Goal: Task Accomplishment & Management: Use online tool/utility

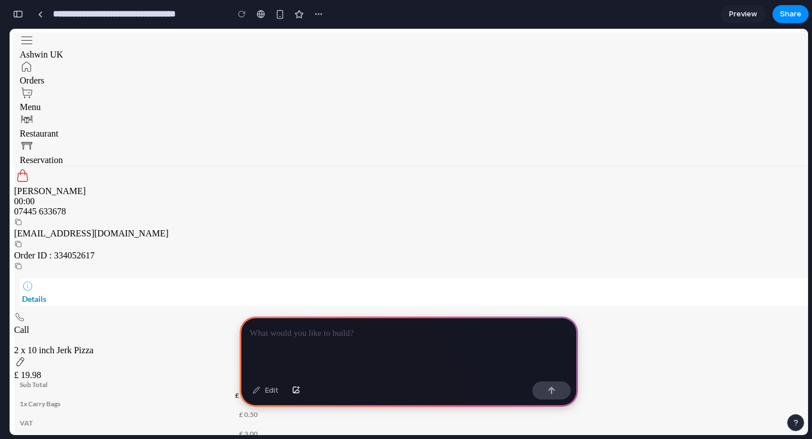
click at [307, 340] on div at bounding box center [409, 346] width 338 height 60
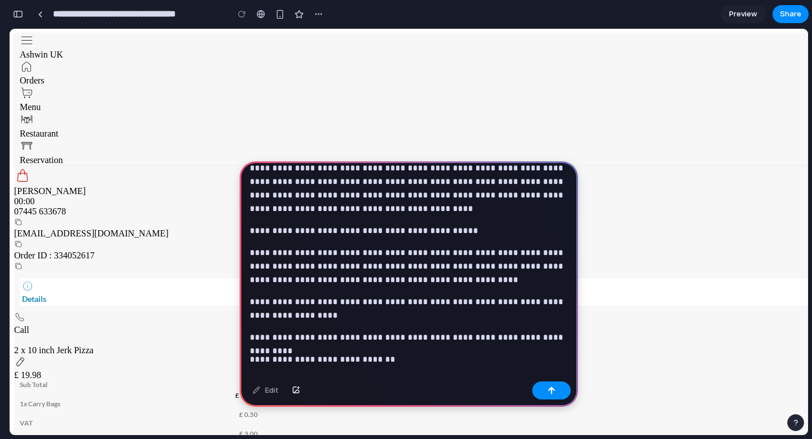
scroll to position [85, 0]
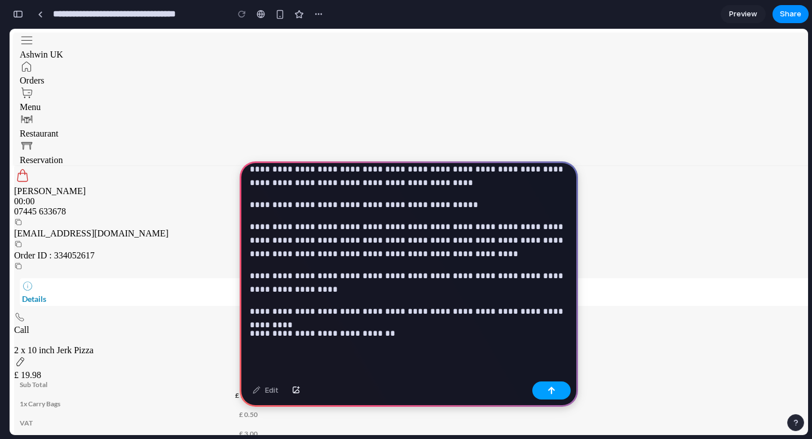
click at [557, 389] on button "button" at bounding box center [551, 390] width 38 height 18
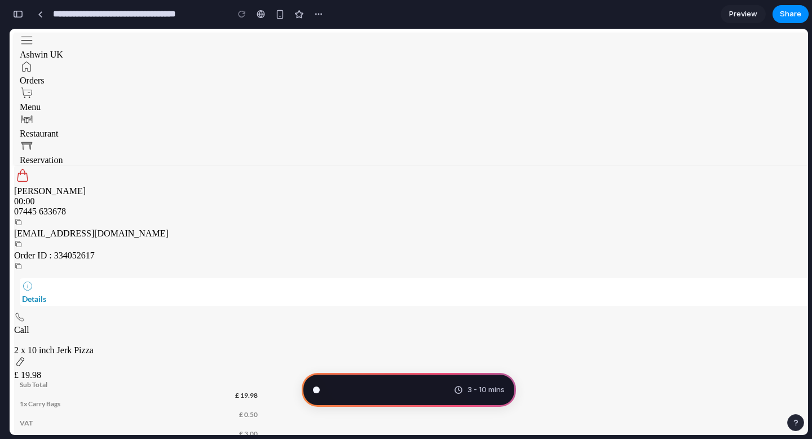
scroll to position [358, 0]
type input "**********"
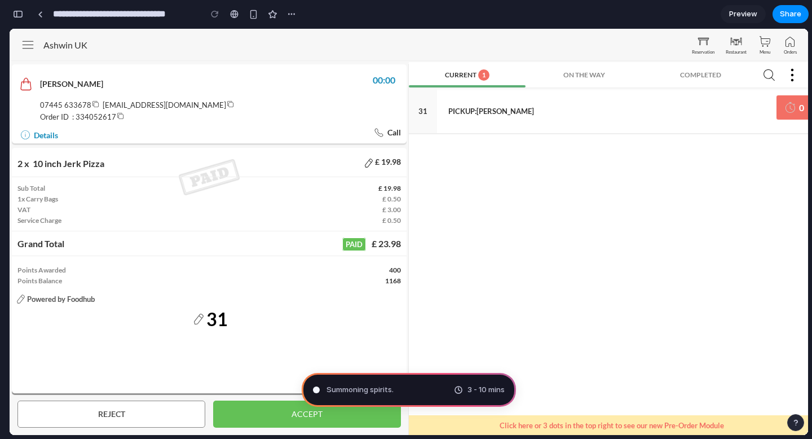
scroll to position [1015, 0]
click at [408, 393] on span "Performing digital alchemy ..." at bounding box center [376, 389] width 99 height 11
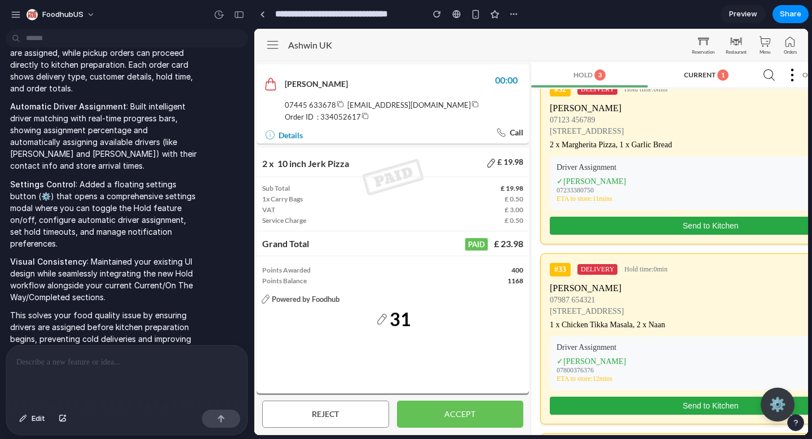
scroll to position [190, 0]
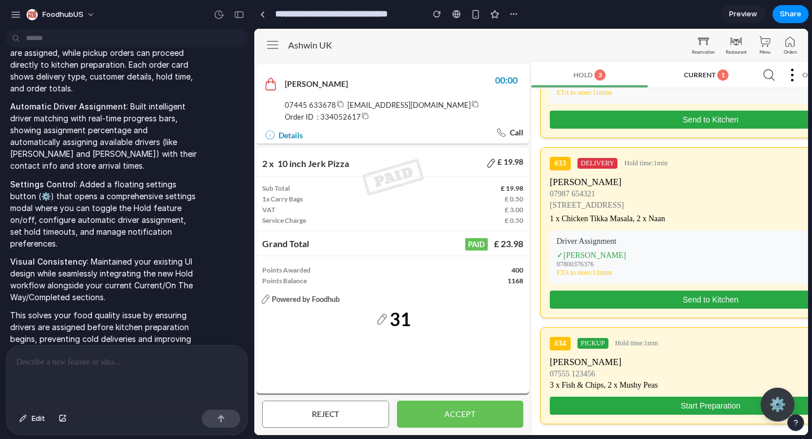
click at [100, 375] on div at bounding box center [126, 375] width 241 height 60
click at [85, 365] on p at bounding box center [126, 362] width 221 height 14
click at [88, 362] on p at bounding box center [126, 362] width 221 height 14
click at [114, 364] on p at bounding box center [126, 362] width 221 height 14
click at [102, 363] on p at bounding box center [126, 362] width 221 height 14
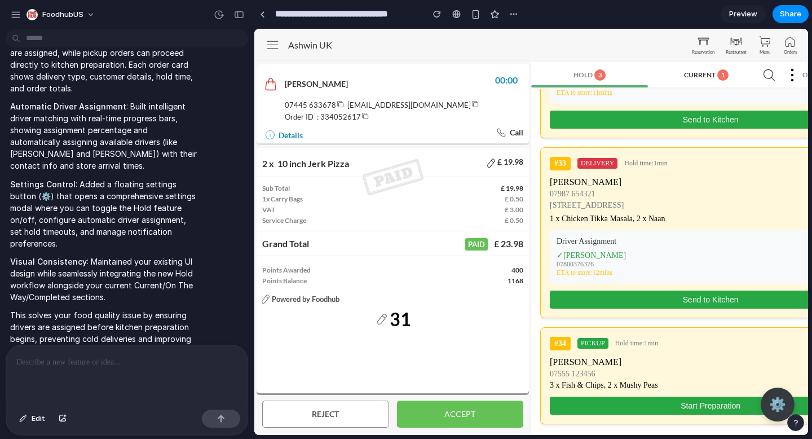
click at [102, 363] on p at bounding box center [126, 362] width 221 height 14
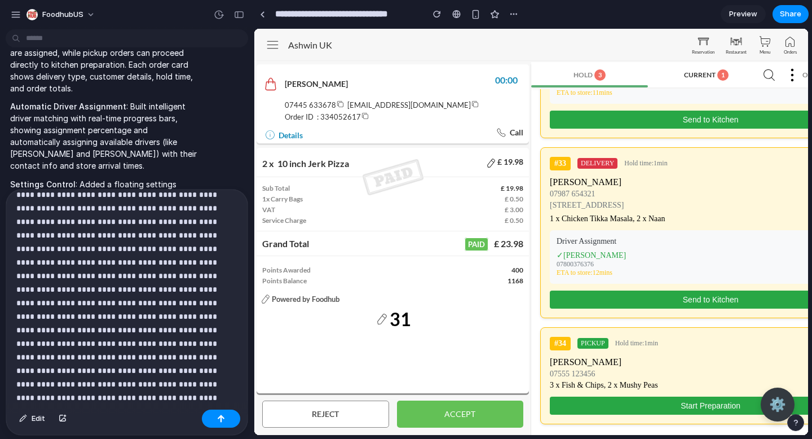
scroll to position [853, 0]
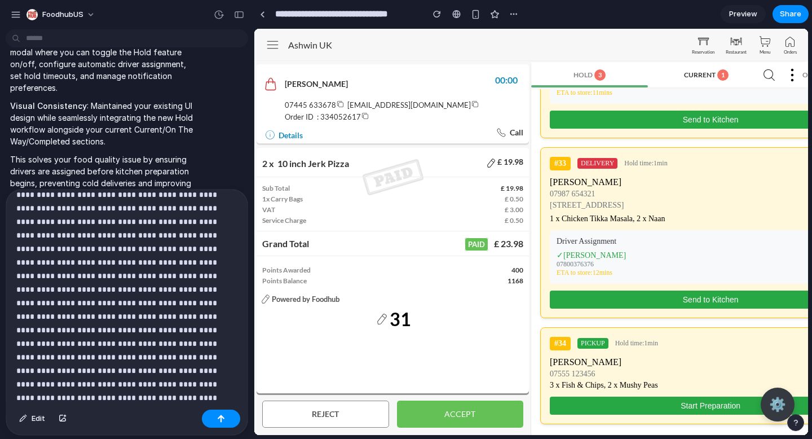
click at [140, 401] on p at bounding box center [126, 201] width 221 height 406
click at [220, 415] on div "button" at bounding box center [221, 419] width 8 height 8
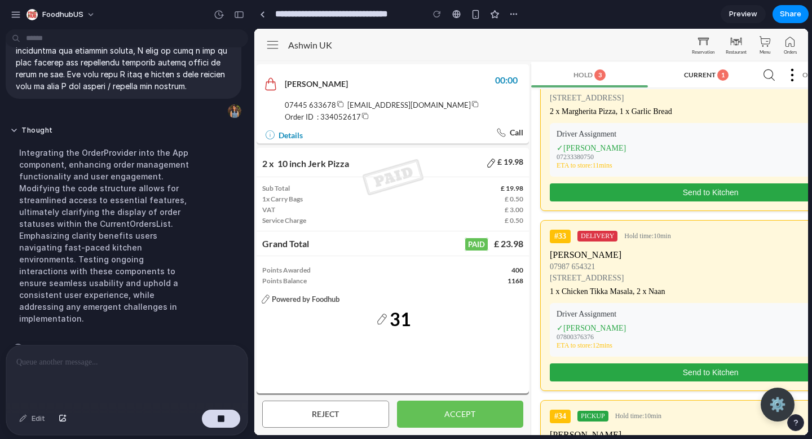
scroll to position [139, 0]
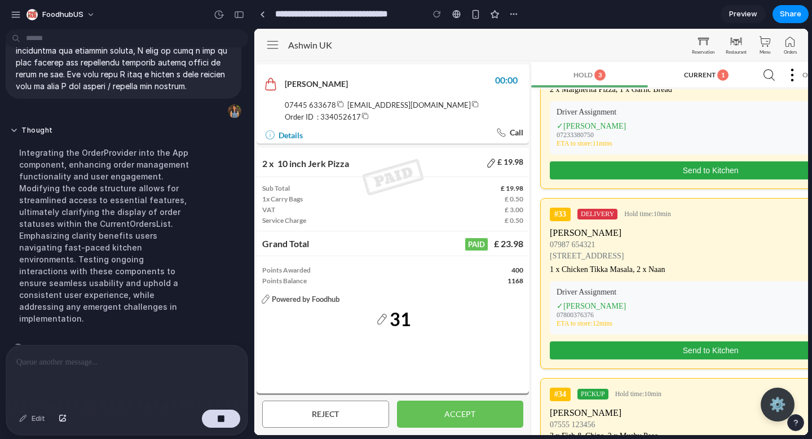
click at [696, 73] on div "CURRENT" at bounding box center [700, 75] width 32 height 8
click at [582, 75] on div "HOLD" at bounding box center [583, 75] width 19 height 8
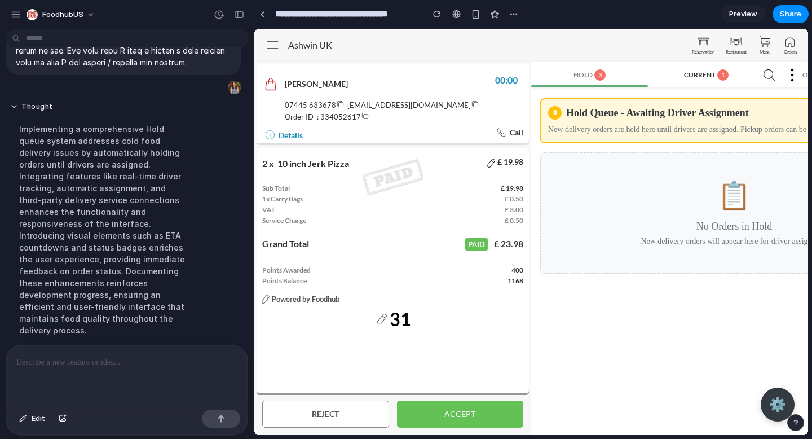
scroll to position [1459, 0]
